Goal: Obtain resource: Download file/media

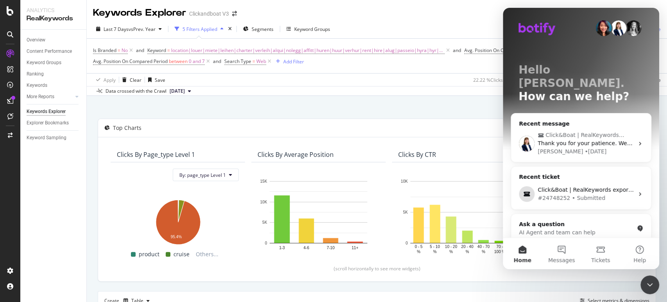
scroll to position [141, 0]
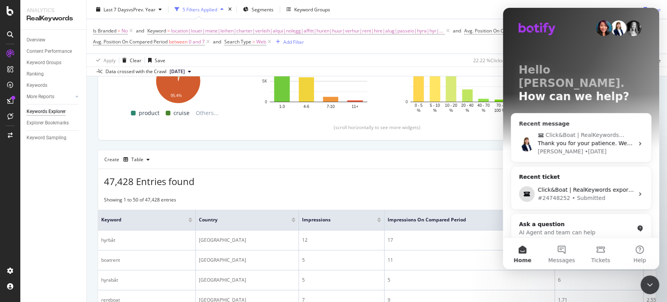
click at [585, 147] on div "• 3d ago" at bounding box center [596, 151] width 22 height 8
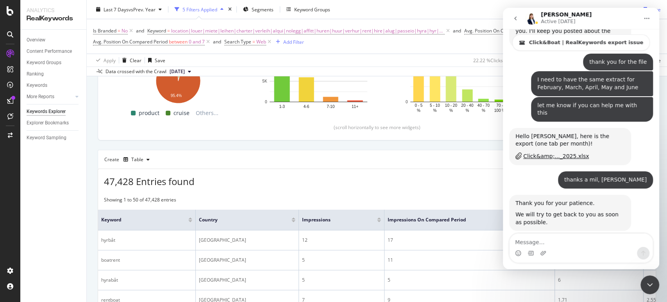
scroll to position [1589, 0]
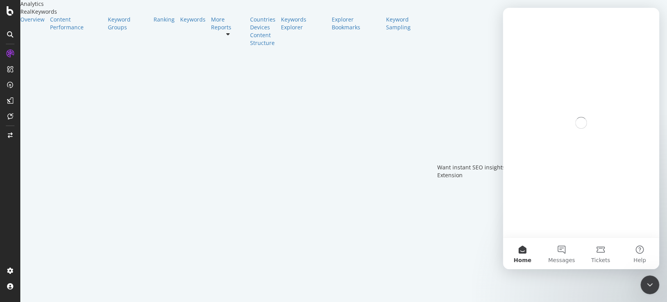
click at [654, 280] on icon "Close Intercom Messenger" at bounding box center [649, 284] width 9 height 9
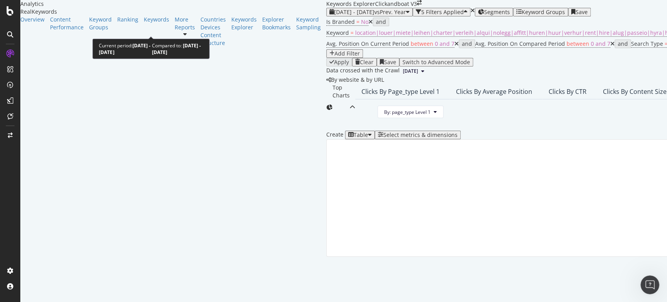
click at [329, 15] on div "[DATE] - [DATE] vs Prev. Year" at bounding box center [369, 12] width 80 height 6
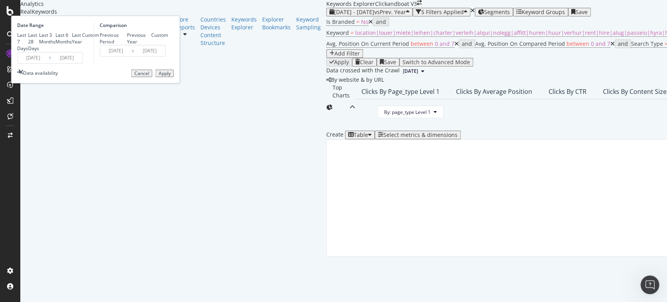
click at [28, 52] on div "Last 7 Days" at bounding box center [22, 42] width 11 height 20
type input "[DATE]"
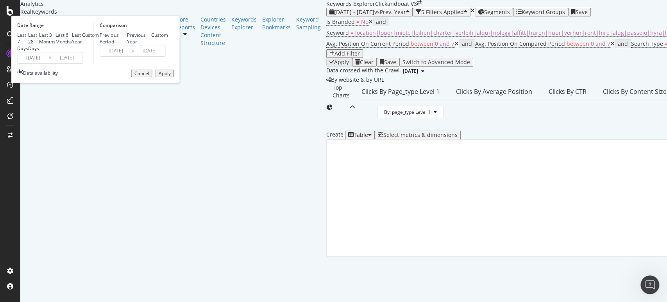
click at [174, 77] on button "Apply" at bounding box center [164, 74] width 18 height 8
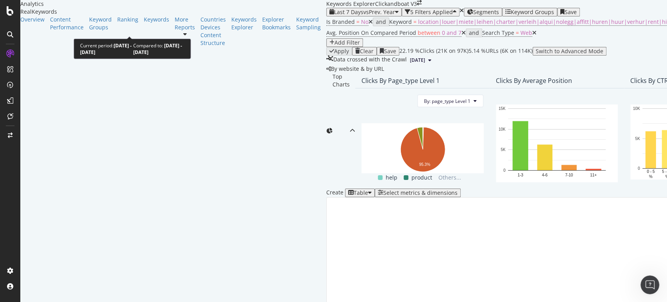
click at [363, 16] on span "vs Prev. Year" at bounding box center [379, 11] width 32 height 7
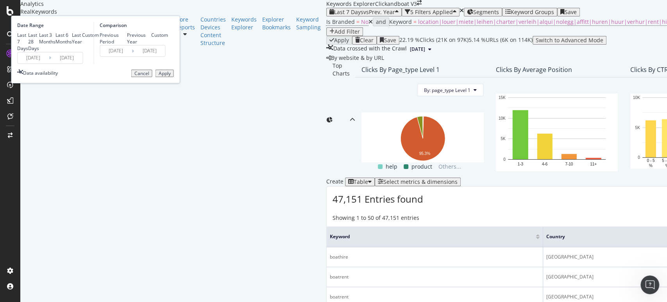
click at [170, 76] on div "Apply" at bounding box center [164, 73] width 12 height 5
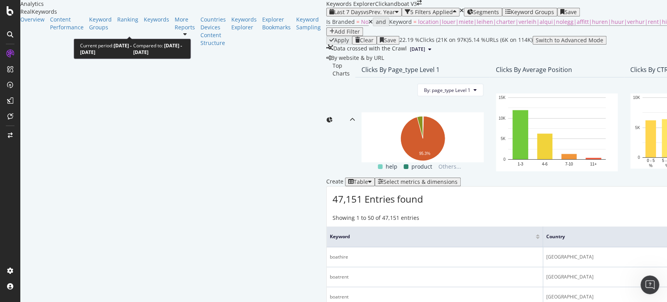
click at [334, 15] on div "Last 7 Days vs Prev. Year" at bounding box center [364, 12] width 61 height 6
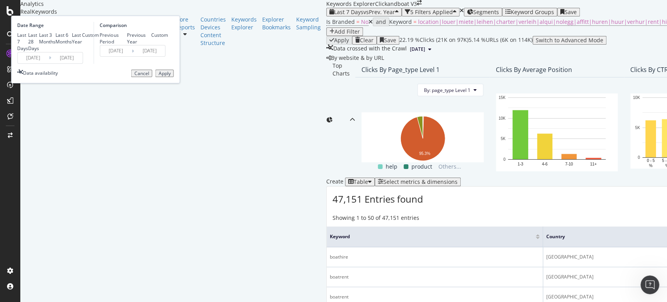
click at [82, 63] on input "[DATE]" at bounding box center [66, 57] width 31 height 11
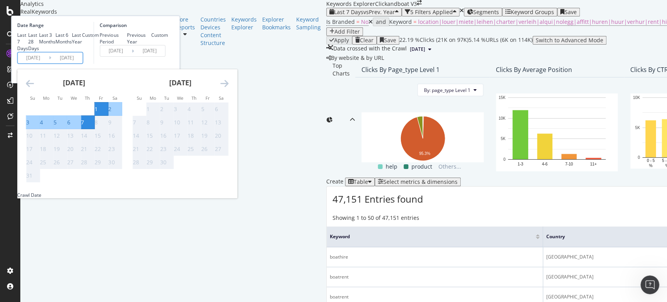
click at [168, 64] on div "Comparison Previous Period Previous Year Custom [DATE] Navigate forward to inte…" at bounding box center [130, 43] width 74 height 42
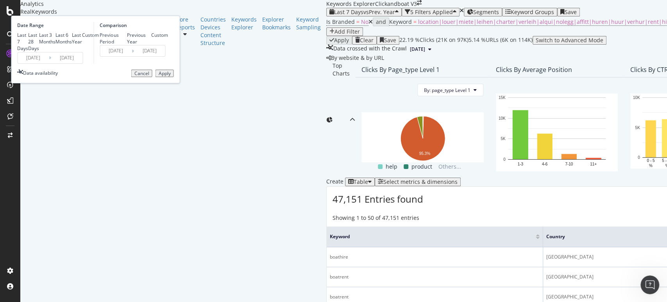
click at [170, 76] on div "Apply" at bounding box center [164, 73] width 12 height 5
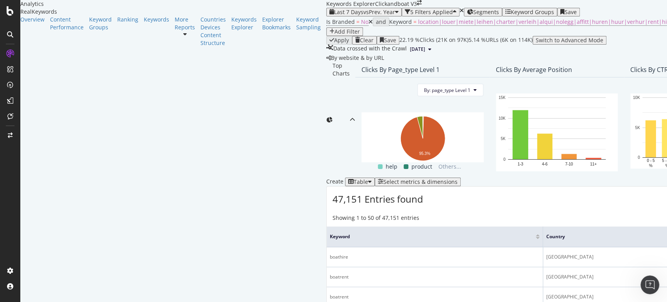
scroll to position [217, 0]
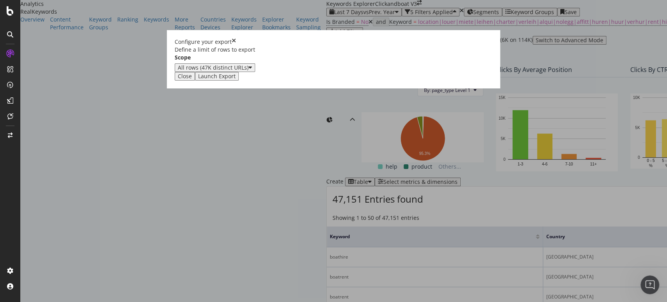
click at [236, 79] on div "Launch Export" at bounding box center [217, 76] width 38 height 6
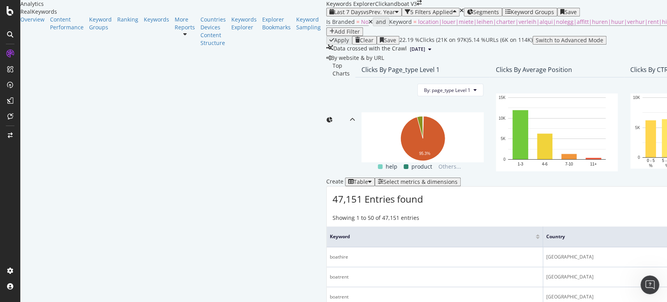
click at [646, 279] on div "Open Intercom Messenger" at bounding box center [650, 285] width 26 height 26
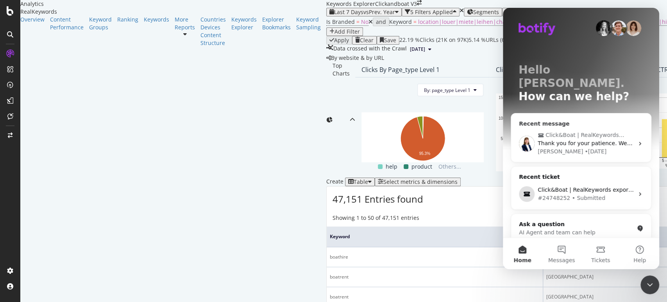
click at [575, 131] on span "Click&Boat | RealKeywords export issue" at bounding box center [585, 135] width 79 height 8
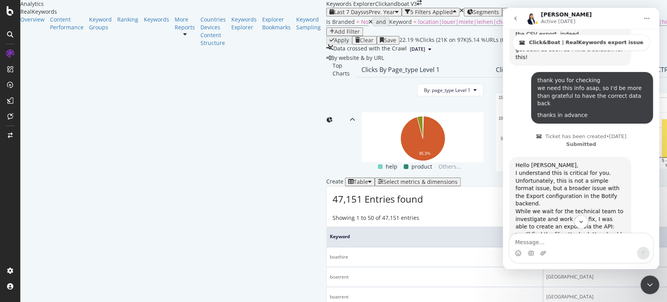
scroll to position [1241, 0]
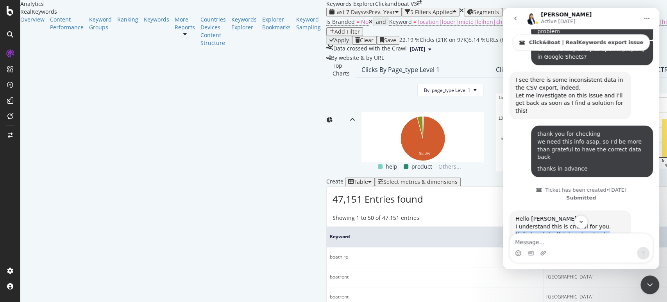
drag, startPoint x: 591, startPoint y: 100, endPoint x: 517, endPoint y: 89, distance: 74.3
click at [517, 223] on div "I understand this is critical for you. Unfortunately, this is not a simple form…" at bounding box center [570, 242] width 109 height 38
copy div "Unfortunately, this is not a simple format issue, but a broader issue with the …"
click at [555, 261] on div "While we wait for the technical team to investigate and work on a fix, I was ab…" at bounding box center [570, 288] width 109 height 54
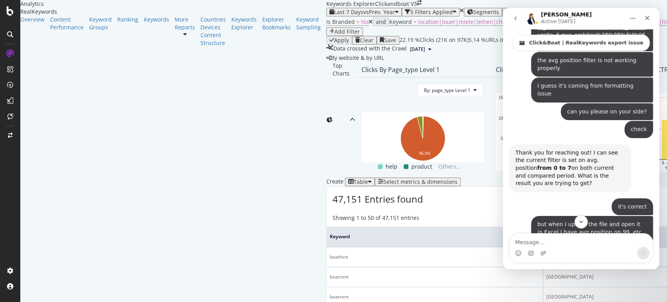
scroll to position [1024, 0]
